Goal: Complete application form

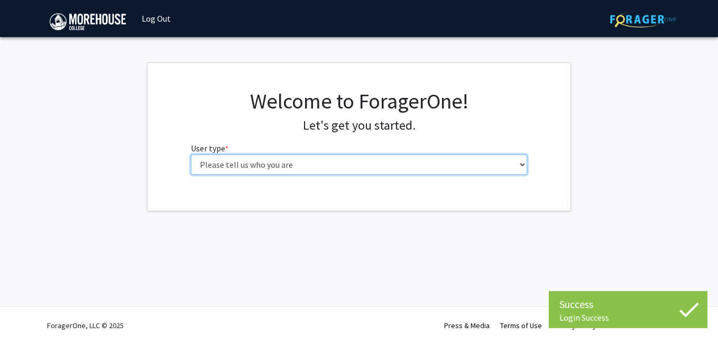
click at [459, 164] on select "Please tell us who you are Undergraduate Student Master's Student Doctoral Cand…" at bounding box center [359, 164] width 337 height 20
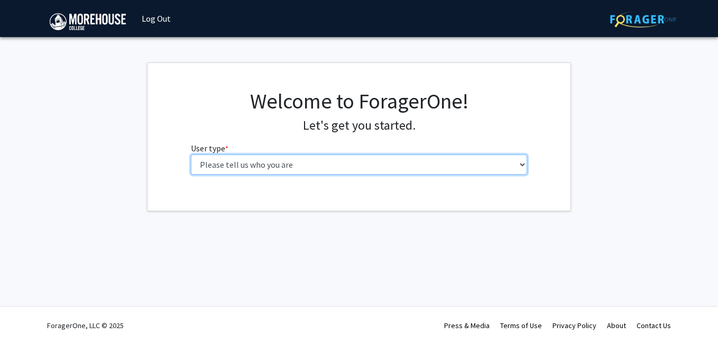
select select "1: undergrad"
click at [191, 154] on select "Please tell us who you are Undergraduate Student Master's Student Doctoral Cand…" at bounding box center [359, 164] width 337 height 20
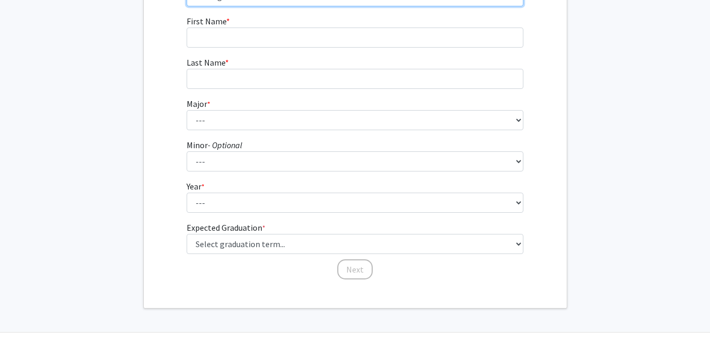
scroll to position [164, 0]
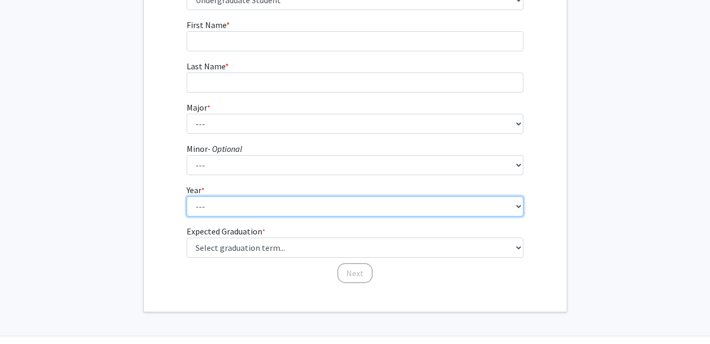
click at [409, 209] on select "--- First-year Sophomore Junior Senior Postbaccalaureate Certificate" at bounding box center [355, 206] width 337 height 20
select select "1: first-year"
click at [187, 196] on select "--- First-year Sophomore Junior Senior Postbaccalaureate Certificate" at bounding box center [355, 206] width 337 height 20
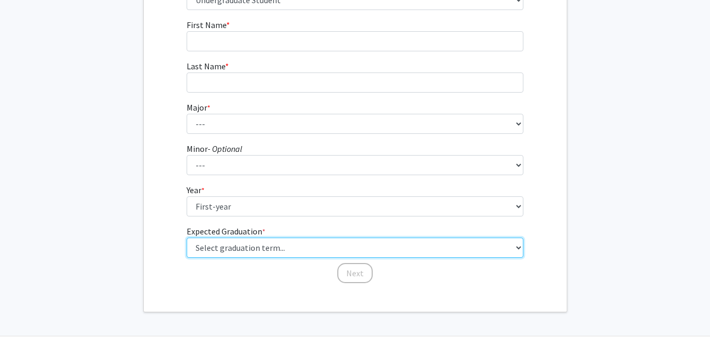
click at [312, 254] on select "Select graduation term... Spring 2025 Summer 2025 Fall 2025 Winter 2025 Spring …" at bounding box center [355, 247] width 337 height 20
click at [187, 237] on select "Select graduation term... Spring 2025 Summer 2025 Fall 2025 Winter 2025 Spring …" at bounding box center [355, 247] width 337 height 20
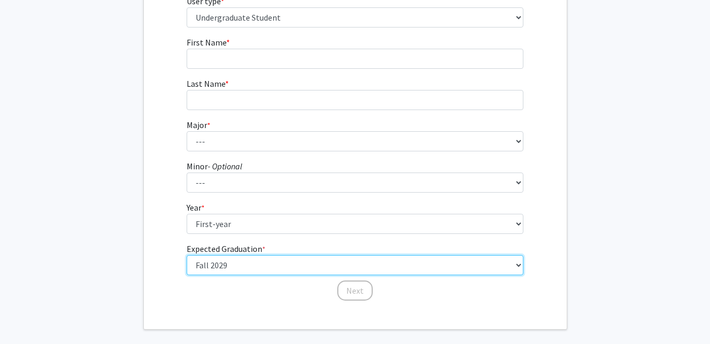
scroll to position [146, 0]
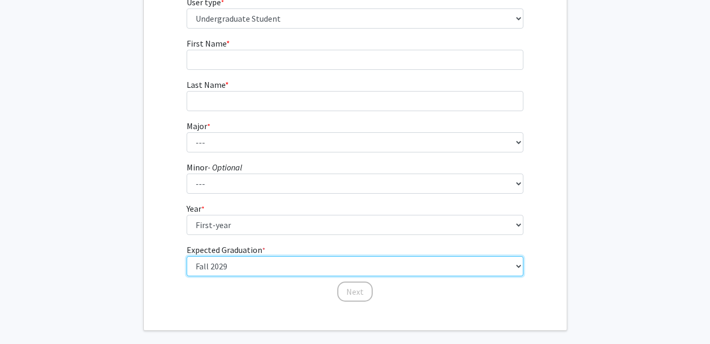
click at [223, 262] on select "Select graduation term... Spring 2025 Summer 2025 Fall 2025 Winter 2025 Spring …" at bounding box center [355, 266] width 337 height 20
select select "17: spring_2029"
click at [187, 256] on select "Select graduation term... Spring 2025 Summer 2025 Fall 2025 Winter 2025 Spring …" at bounding box center [355, 266] width 337 height 20
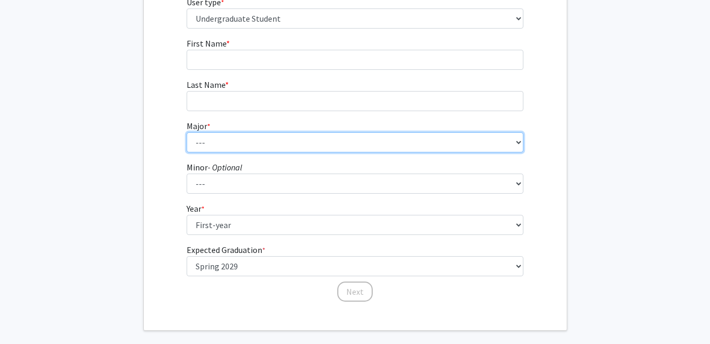
click at [396, 137] on select "--- Africana Studies Applied Physics Art History Art Studies Biology Business A…" at bounding box center [355, 142] width 337 height 20
select select "10: 2100"
click at [187, 132] on select "--- Africana Studies Applied Physics Art History Art Studies Biology Business A…" at bounding box center [355, 142] width 337 height 20
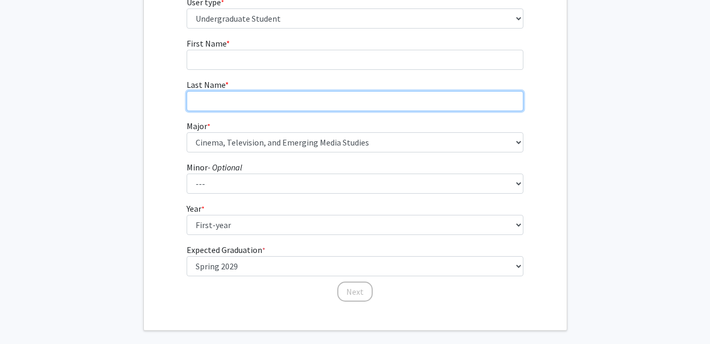
click at [252, 110] on input "Last Name * required" at bounding box center [355, 101] width 337 height 20
type input "[PERSON_NAME]"
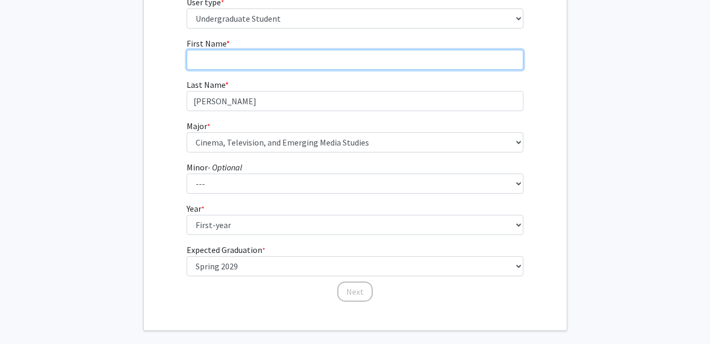
click at [243, 59] on input "First Name * required" at bounding box center [355, 60] width 337 height 20
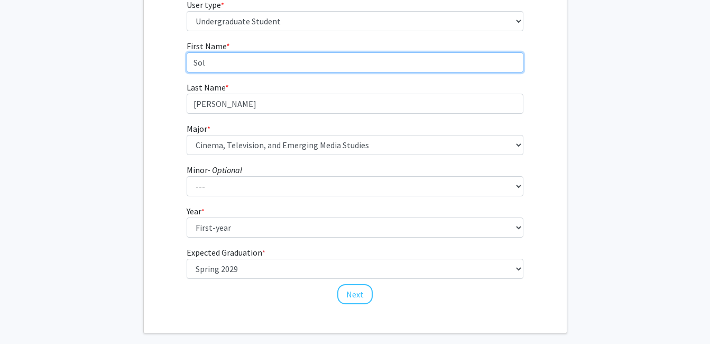
scroll to position [159, 0]
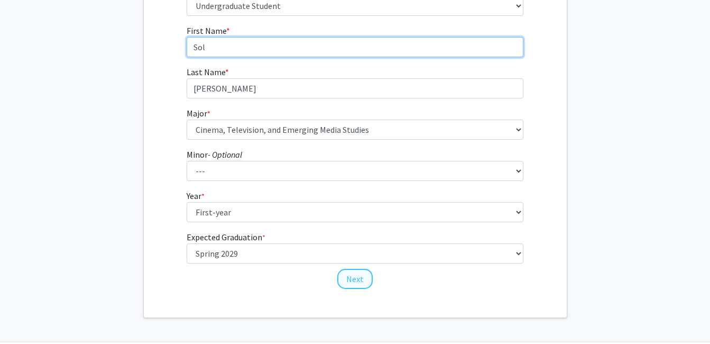
type input "Sol"
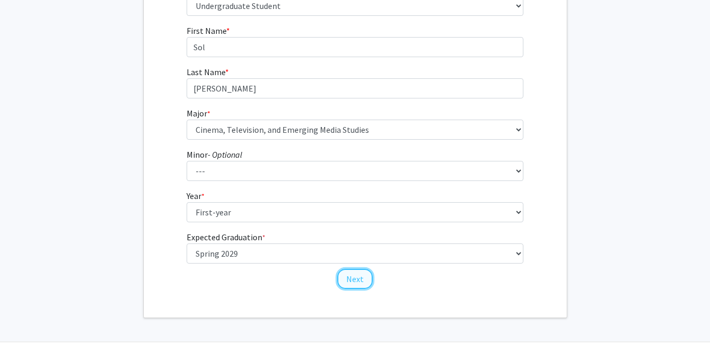
click at [355, 280] on button "Next" at bounding box center [354, 279] width 35 height 20
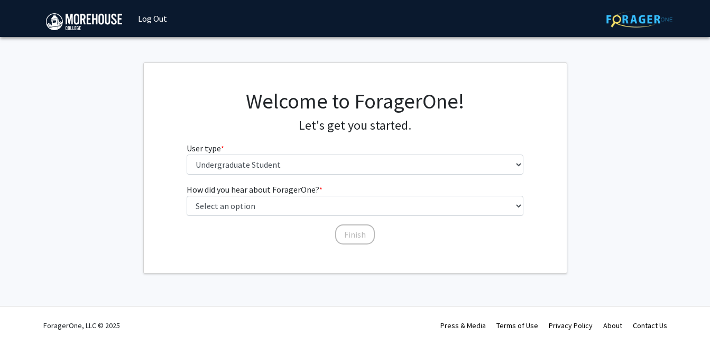
scroll to position [0, 0]
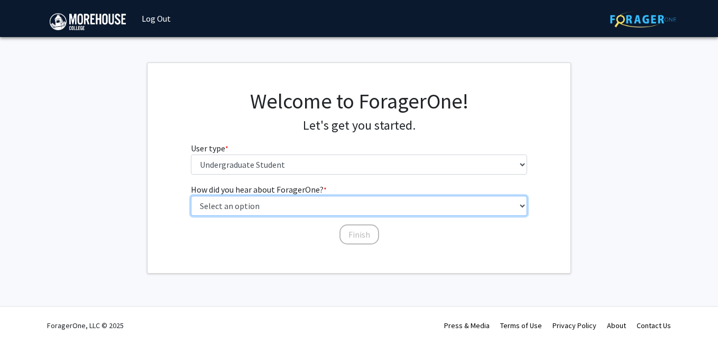
click at [217, 200] on select "Select an option Peer/student recommendation Faculty/staff recommendation Unive…" at bounding box center [359, 206] width 337 height 20
select select "5: other"
click at [191, 196] on select "Select an option Peer/student recommendation Faculty/staff recommendation Unive…" at bounding box center [359, 206] width 337 height 20
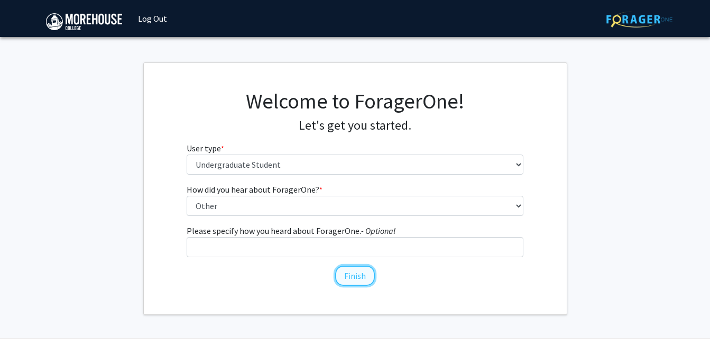
click at [346, 273] on button "Finish" at bounding box center [355, 275] width 40 height 20
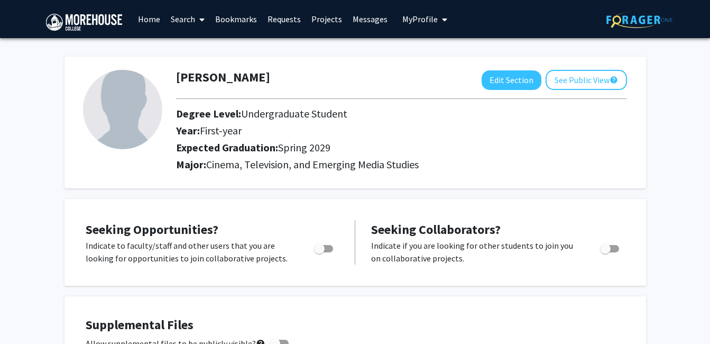
click at [106, 20] on img at bounding box center [84, 22] width 76 height 17
